Goal: Task Accomplishment & Management: Manage account settings

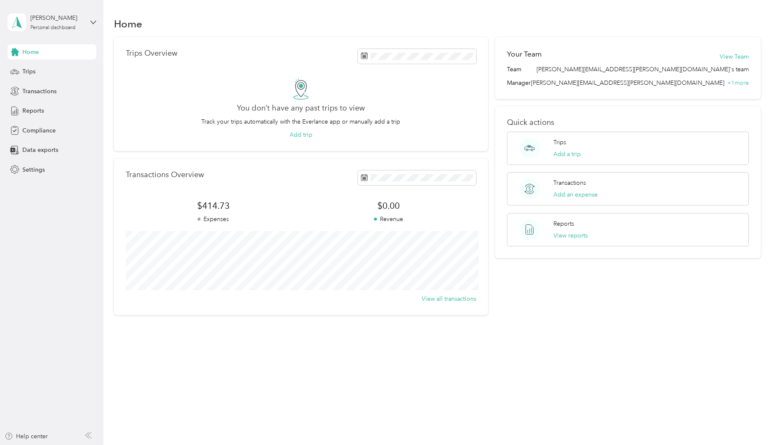
click at [39, 53] on div "Home" at bounding box center [52, 51] width 89 height 15
click at [743, 57] on button "View Team" at bounding box center [734, 56] width 29 height 9
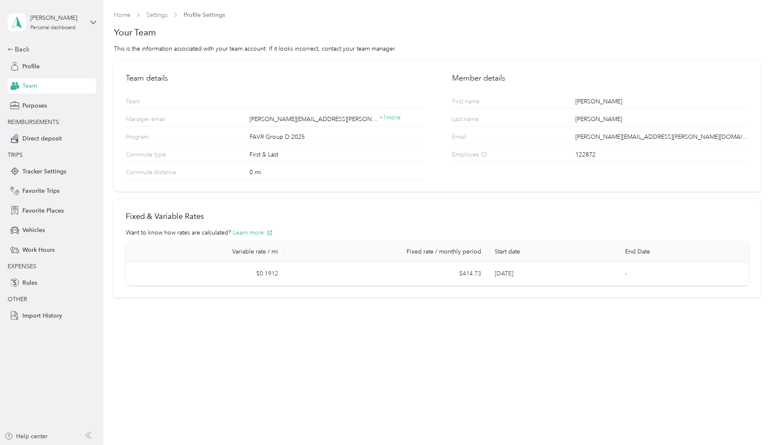
click at [147, 30] on h1 "Your Team" at bounding box center [437, 33] width 647 height 12
click at [119, 16] on link "Home" at bounding box center [122, 14] width 16 height 7
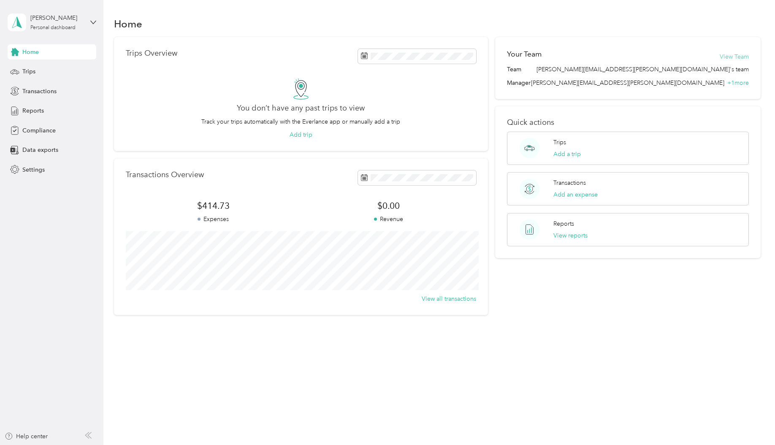
click at [741, 53] on button "View Team" at bounding box center [734, 56] width 29 height 9
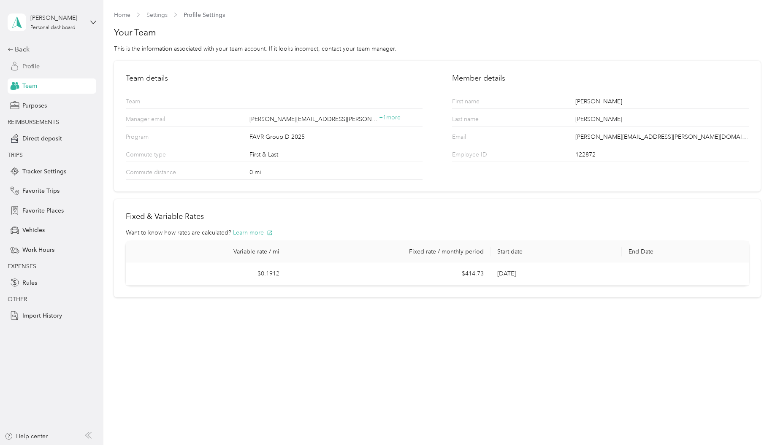
click at [38, 64] on span "Profile" at bounding box center [30, 66] width 17 height 9
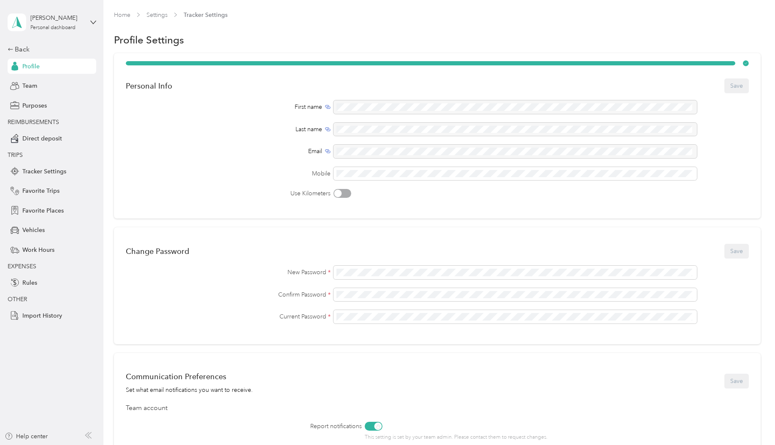
click at [35, 68] on span "Profile" at bounding box center [30, 66] width 17 height 9
click at [12, 51] on icon at bounding box center [11, 49] width 6 height 6
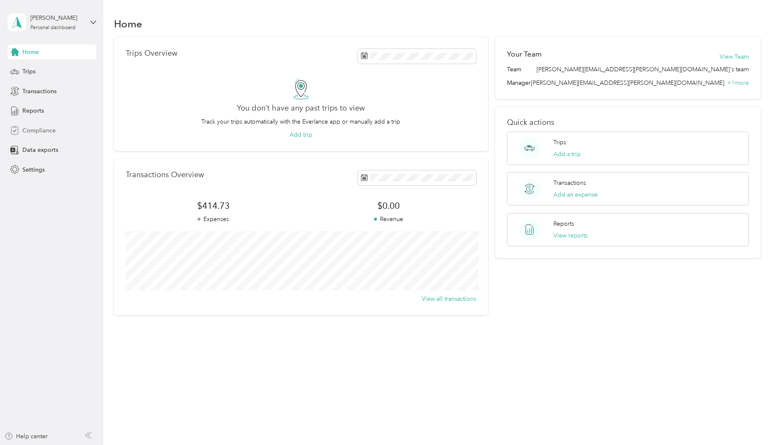
click at [44, 127] on span "Compliance" at bounding box center [38, 130] width 33 height 9
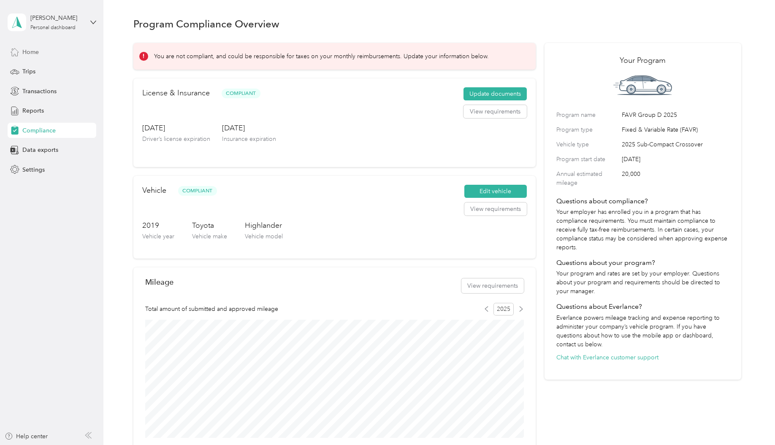
click at [24, 50] on span "Home" at bounding box center [30, 52] width 16 height 9
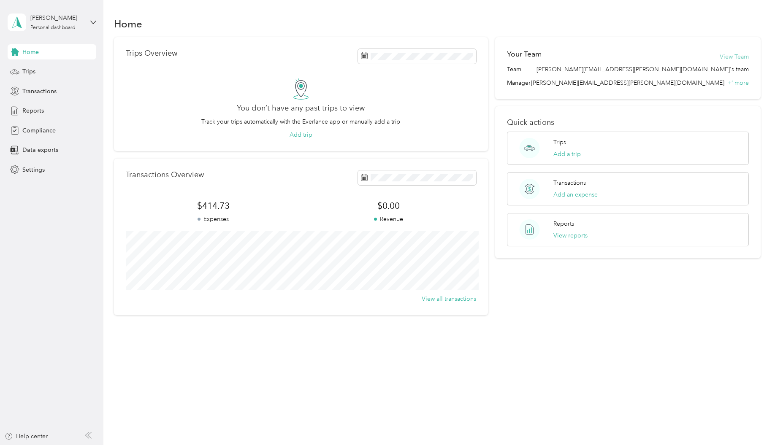
click at [743, 58] on button "View Team" at bounding box center [734, 56] width 29 height 9
